Goal: Register for event/course

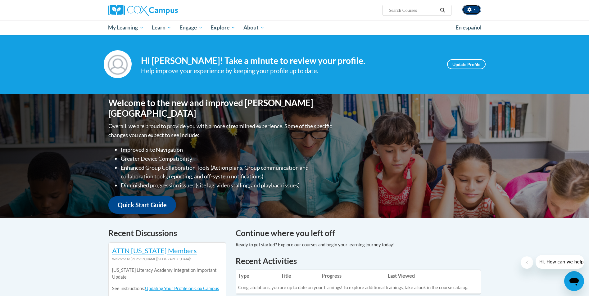
click at [481, 10] on button "button" at bounding box center [471, 10] width 19 height 10
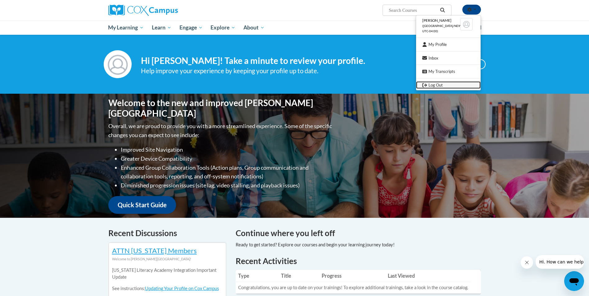
click at [441, 85] on link "Log Out" at bounding box center [448, 85] width 65 height 8
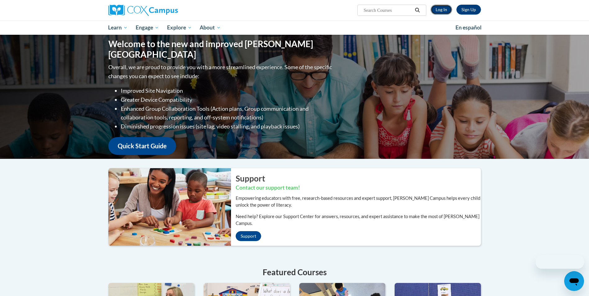
click at [439, 10] on link "Log In" at bounding box center [441, 10] width 21 height 10
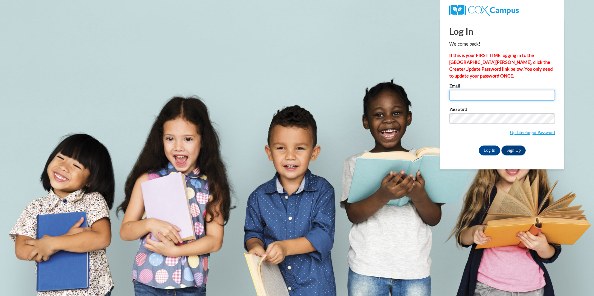
click at [458, 94] on input "Email" at bounding box center [502, 95] width 106 height 11
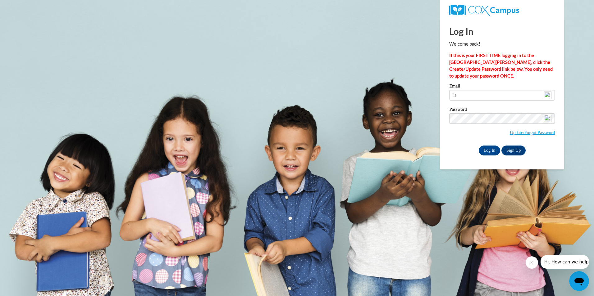
type input "l"
type input "benjamynj544@gmail.com"
click at [486, 152] on input "Log In" at bounding box center [489, 151] width 22 height 10
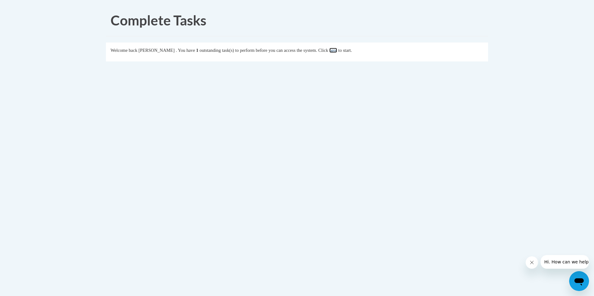
click at [337, 52] on link "here" at bounding box center [333, 50] width 8 height 5
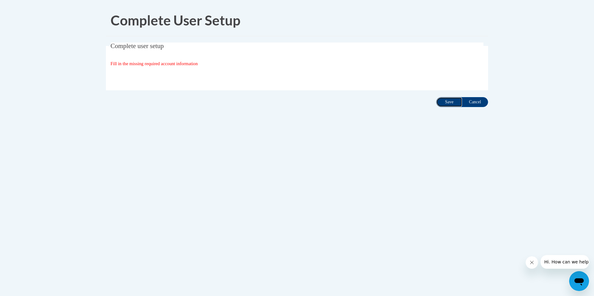
click at [445, 104] on input "Save" at bounding box center [449, 102] width 26 height 10
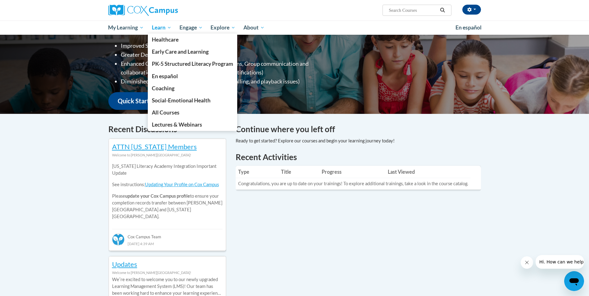
scroll to position [93, 0]
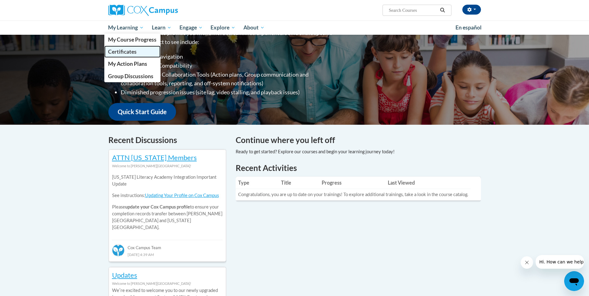
click at [128, 51] on span "Certificates" at bounding box center [122, 51] width 29 height 7
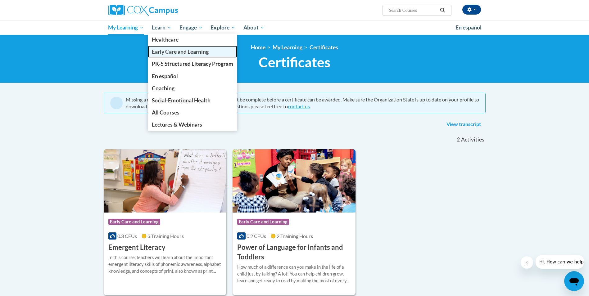
click at [166, 49] on span "Early Care and Learning" at bounding box center [180, 51] width 57 height 7
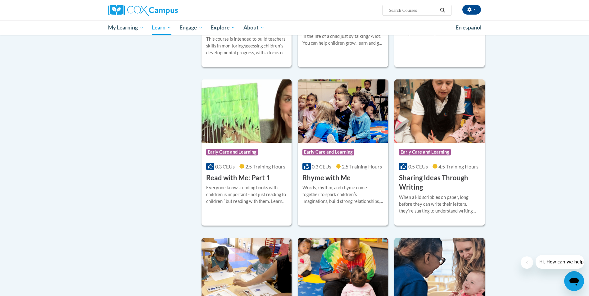
scroll to position [683, 0]
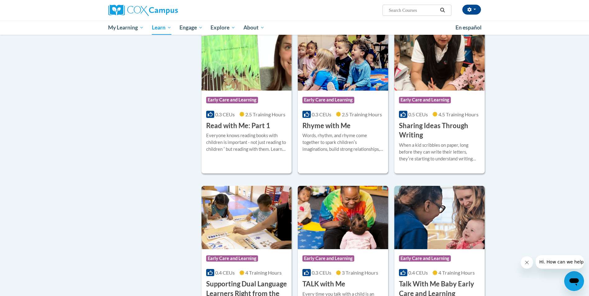
click at [333, 131] on h3 "Rhyme with Me" at bounding box center [326, 126] width 48 height 10
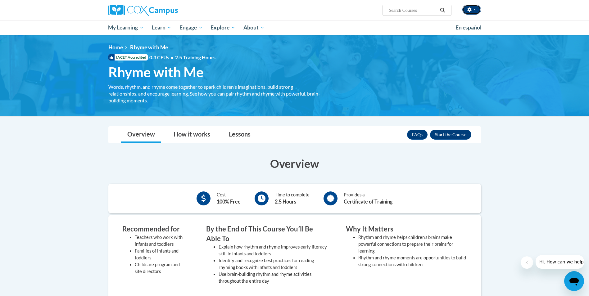
click at [478, 13] on button "button" at bounding box center [471, 10] width 19 height 10
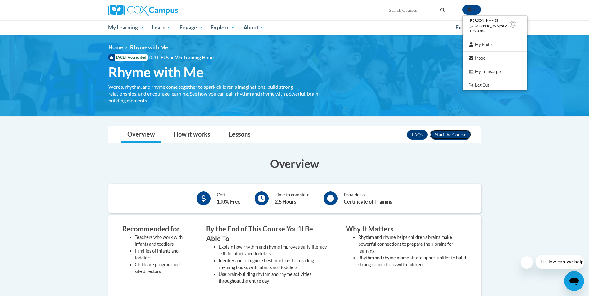
click at [442, 134] on button "Enroll" at bounding box center [450, 135] width 41 height 10
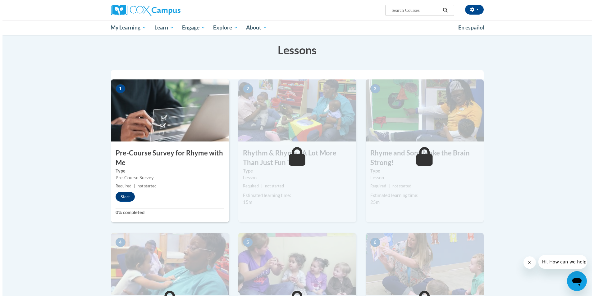
scroll to position [124, 0]
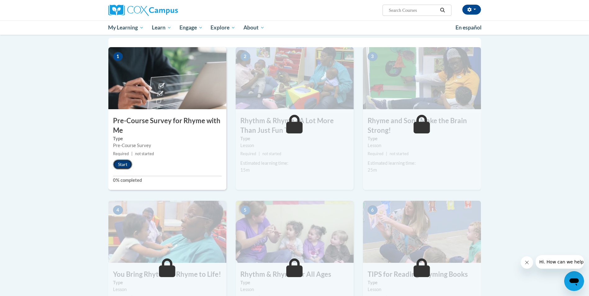
click at [120, 164] on button "Start" at bounding box center [122, 165] width 19 height 10
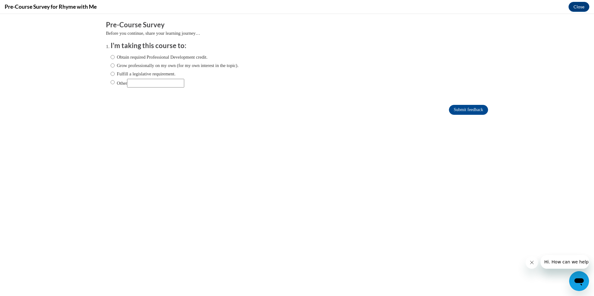
scroll to position [0, 0]
click at [111, 57] on input "Obtain required Professional Development credit." at bounding box center [113, 57] width 4 height 7
radio input "true"
click at [458, 113] on input "Submit feedback" at bounding box center [468, 110] width 39 height 10
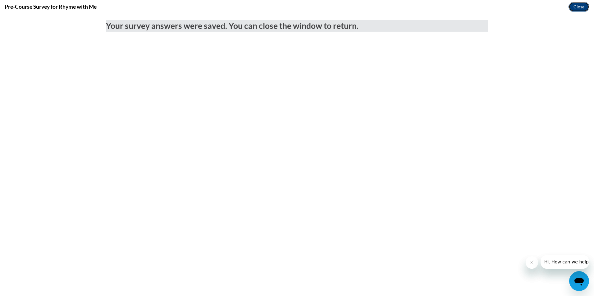
click at [581, 8] on button "Close" at bounding box center [578, 7] width 21 height 10
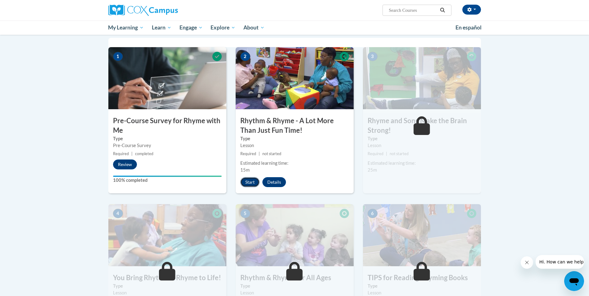
click at [246, 180] on button "Start" at bounding box center [249, 182] width 19 height 10
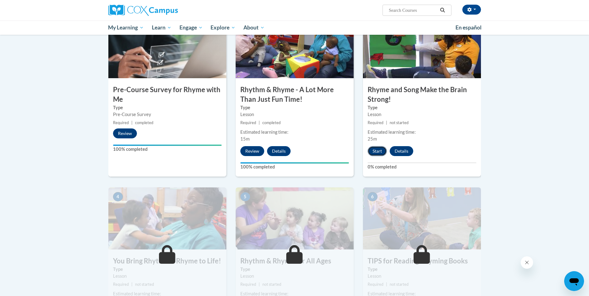
scroll to position [155, 0]
click at [374, 150] on button "Start" at bounding box center [377, 151] width 19 height 10
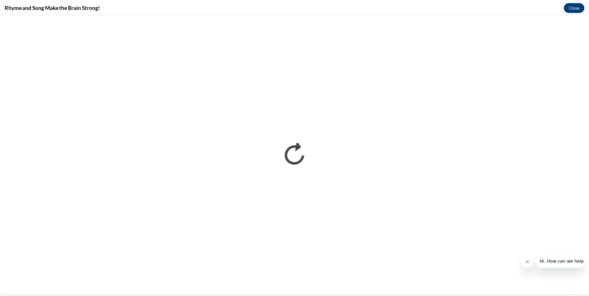
scroll to position [0, 0]
